Goal: Task Accomplishment & Management: Manage account settings

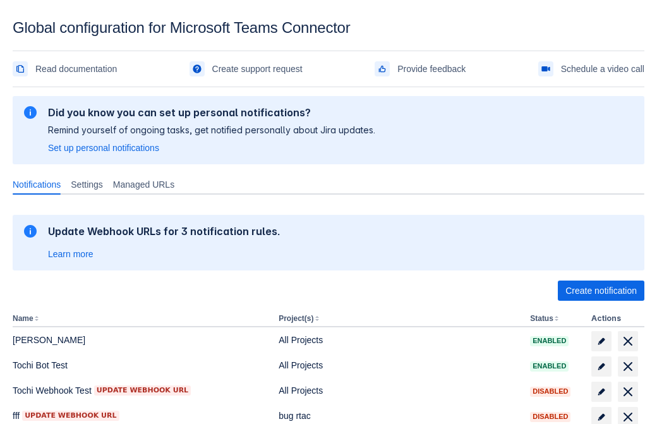
click at [601, 290] on span "Create notification" at bounding box center [600, 290] width 71 height 20
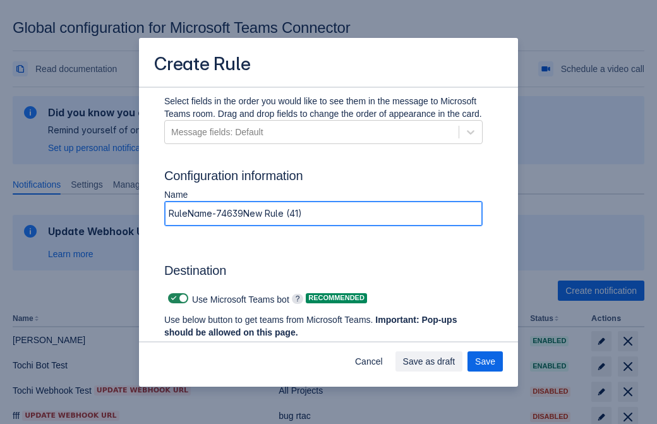
type input "RuleName-746394New Rule (41)"
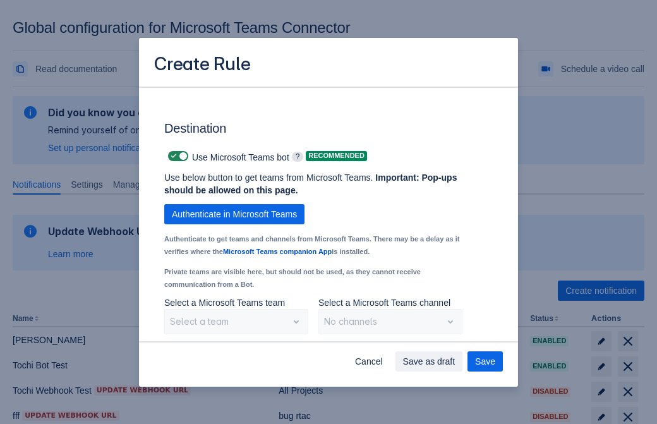
click at [234, 214] on span "Authenticate in Microsoft Teams" at bounding box center [234, 214] width 125 height 20
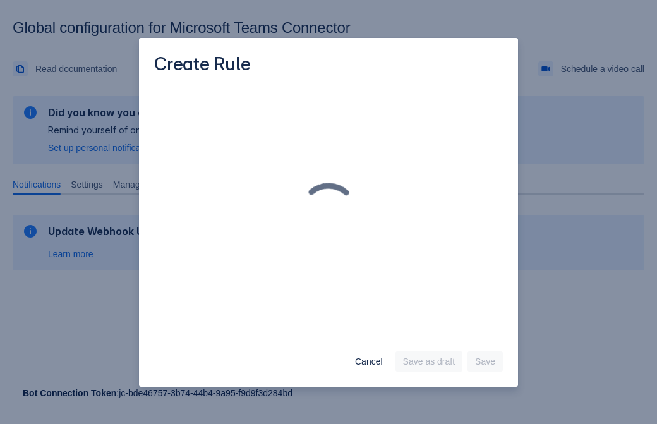
scroll to position [0, 0]
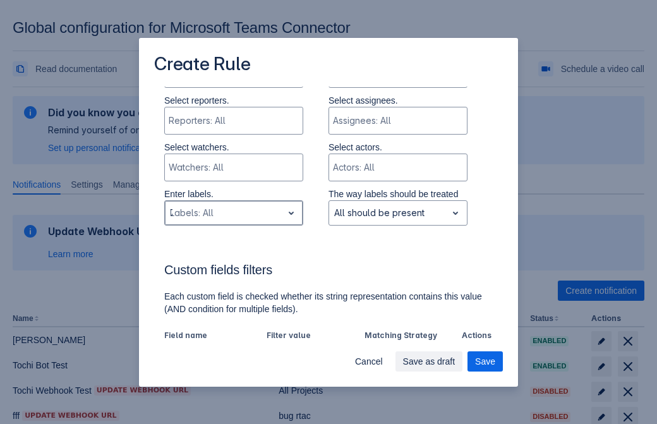
type input "746394_label"
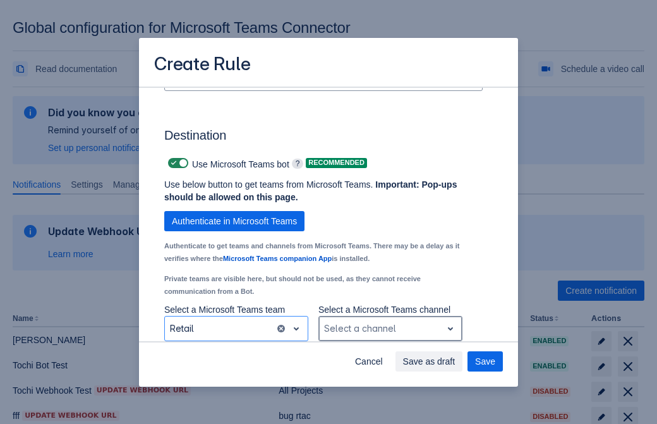
click at [390, 328] on div "Scrollable content" at bounding box center [380, 328] width 112 height 15
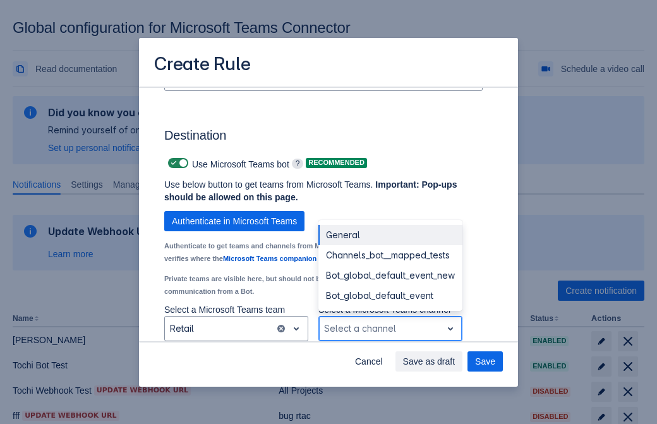
click at [390, 296] on div "Bot_global_default_event" at bounding box center [390, 295] width 144 height 20
click at [455, 361] on span "Save as draft" at bounding box center [429, 361] width 52 height 20
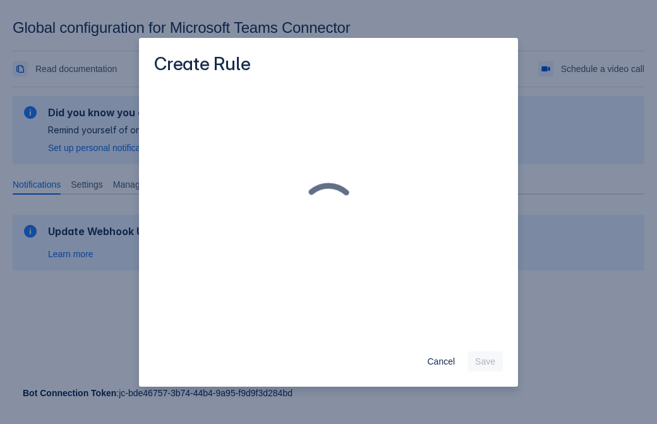
scroll to position [0, 0]
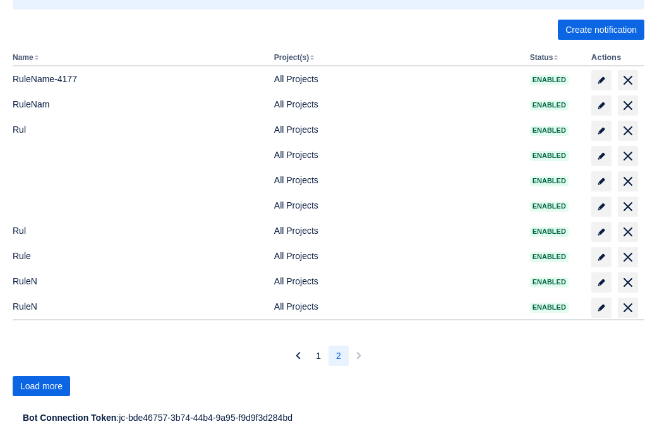
click at [41, 386] on span "Load more" at bounding box center [41, 386] width 42 height 20
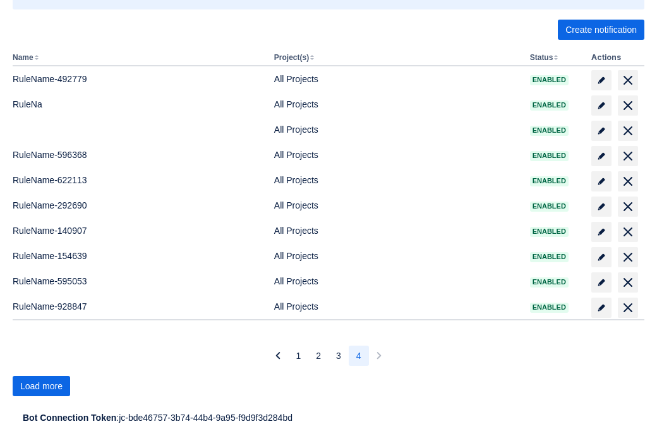
click at [41, 386] on span "Load more" at bounding box center [41, 386] width 42 height 20
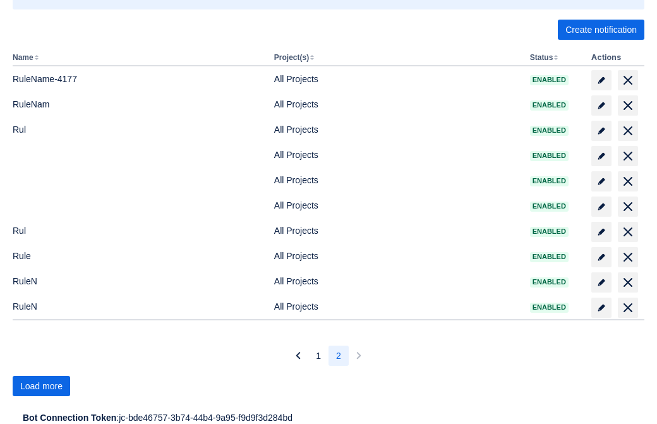
click at [41, 386] on span "Load more" at bounding box center [41, 386] width 42 height 20
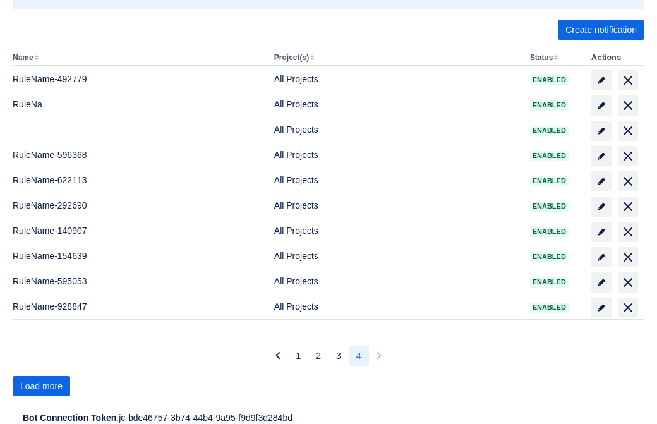
click at [41, 386] on span "Load more" at bounding box center [41, 386] width 42 height 20
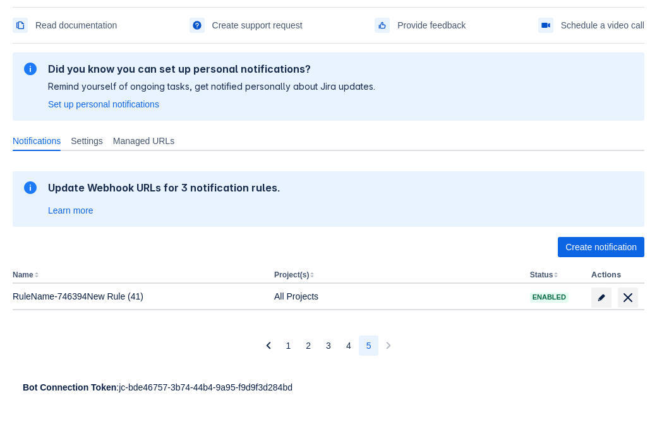
click at [627, 297] on span "delete" at bounding box center [627, 297] width 15 height 15
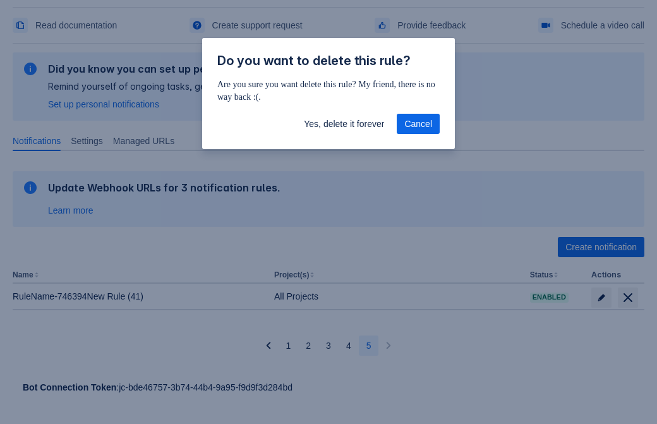
click at [344, 124] on span "Yes, delete it forever" at bounding box center [344, 124] width 80 height 20
